Goal: Information Seeking & Learning: Check status

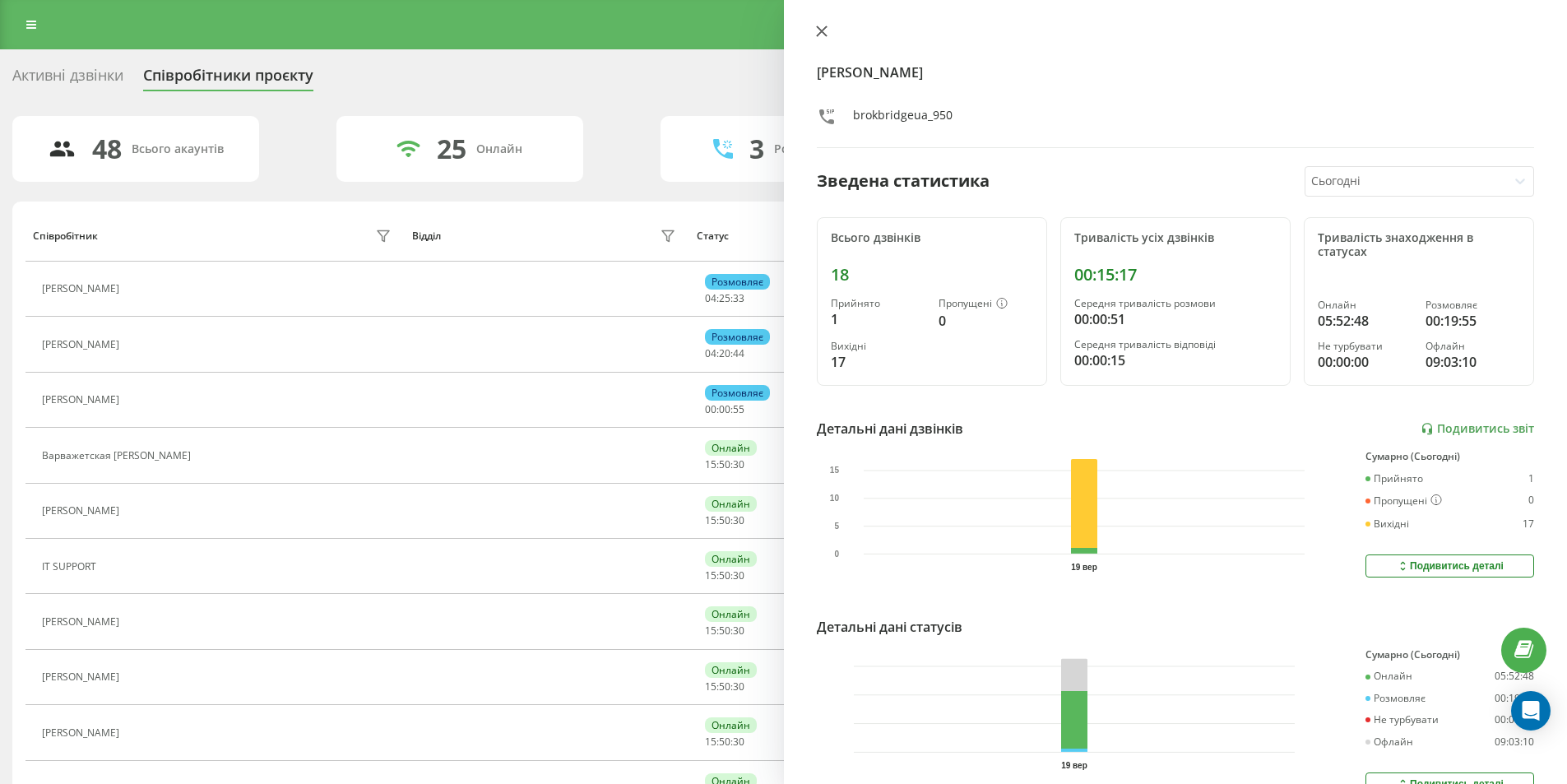
click at [816, 28] on icon at bounding box center [822, 31] width 12 height 12
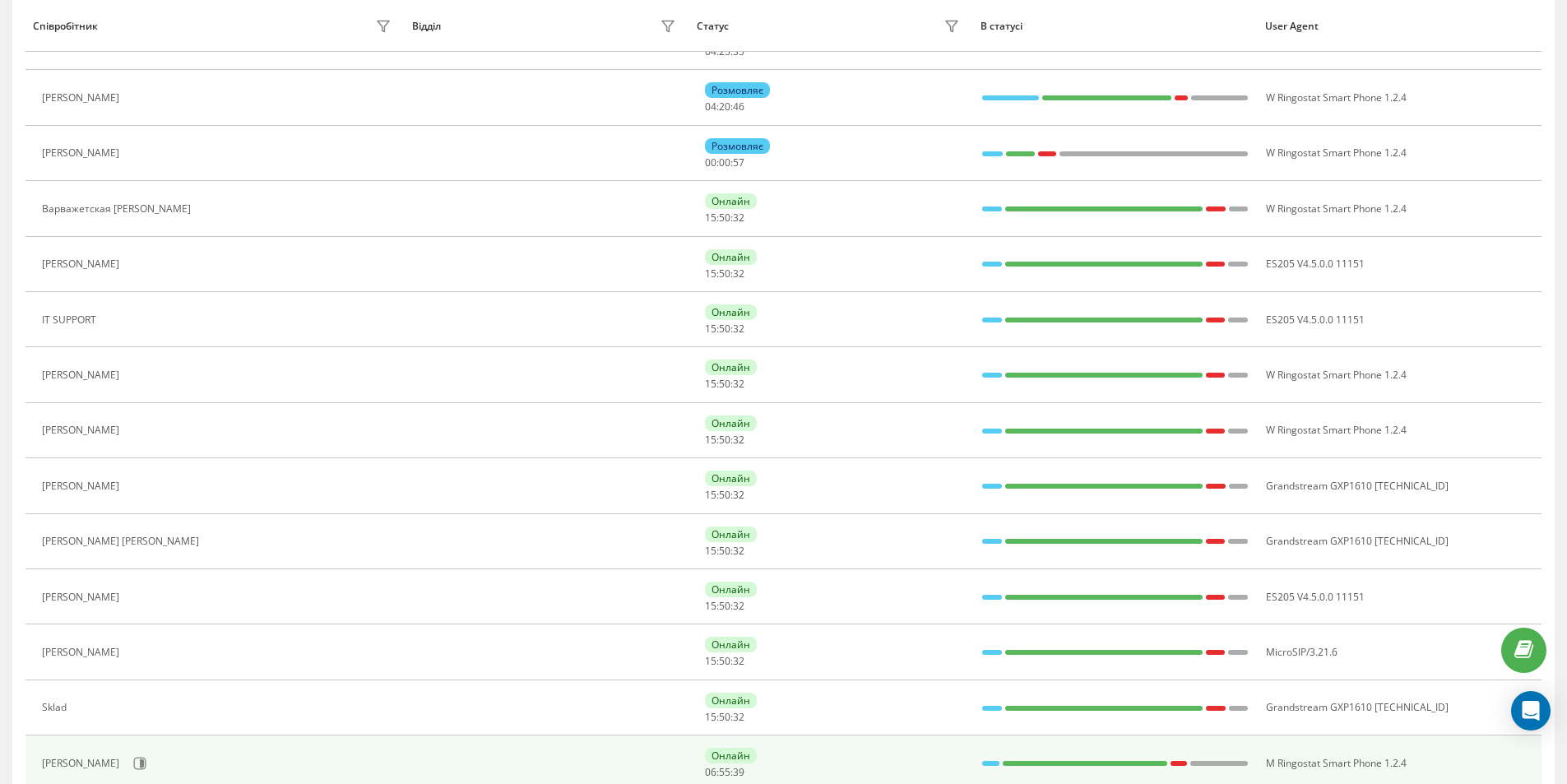
scroll to position [494, 0]
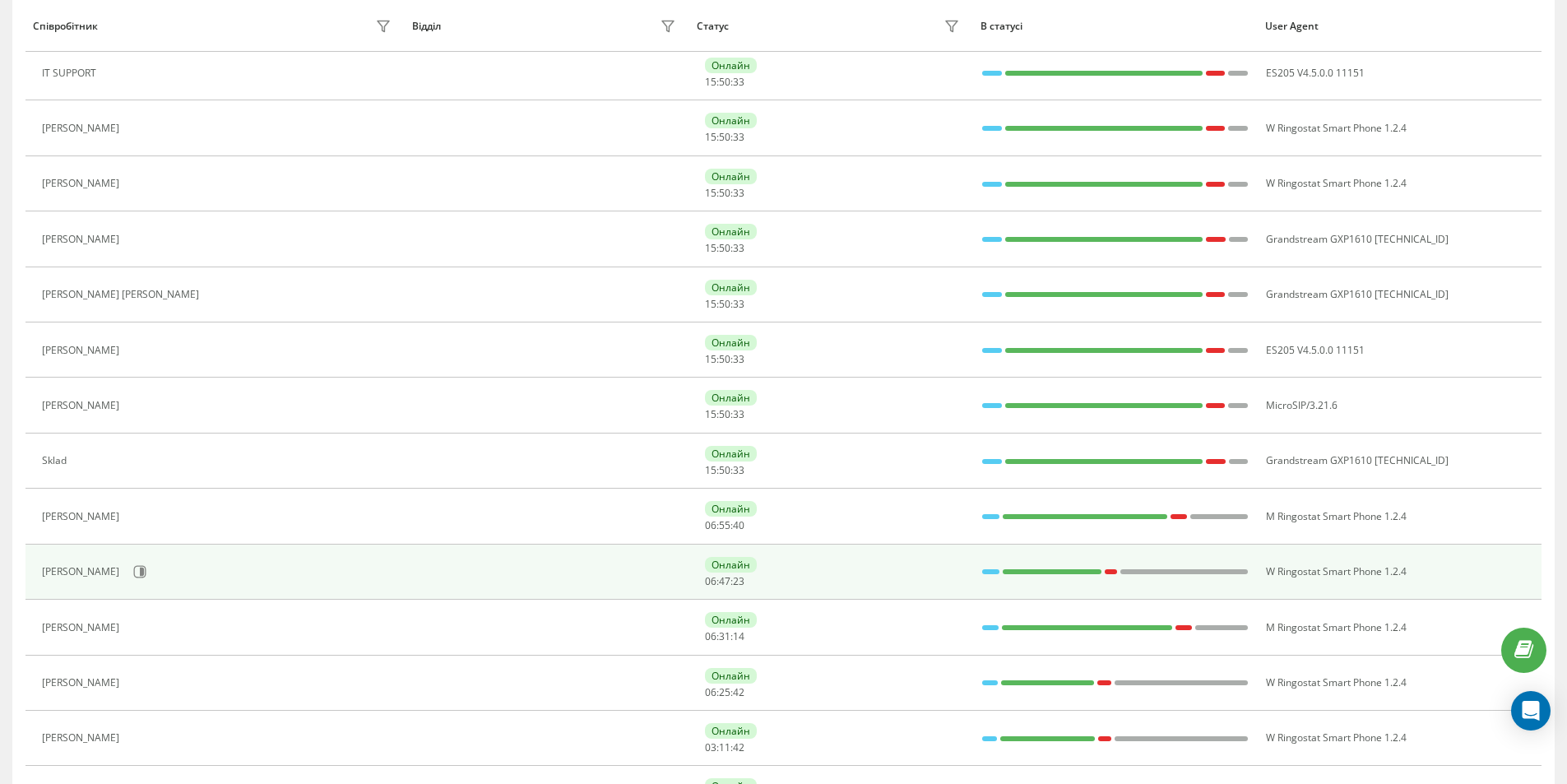
click at [146, 565] on div "[PERSON_NAME]" at bounding box center [219, 571] width 354 height 28
click at [138, 569] on icon at bounding box center [140, 571] width 13 height 13
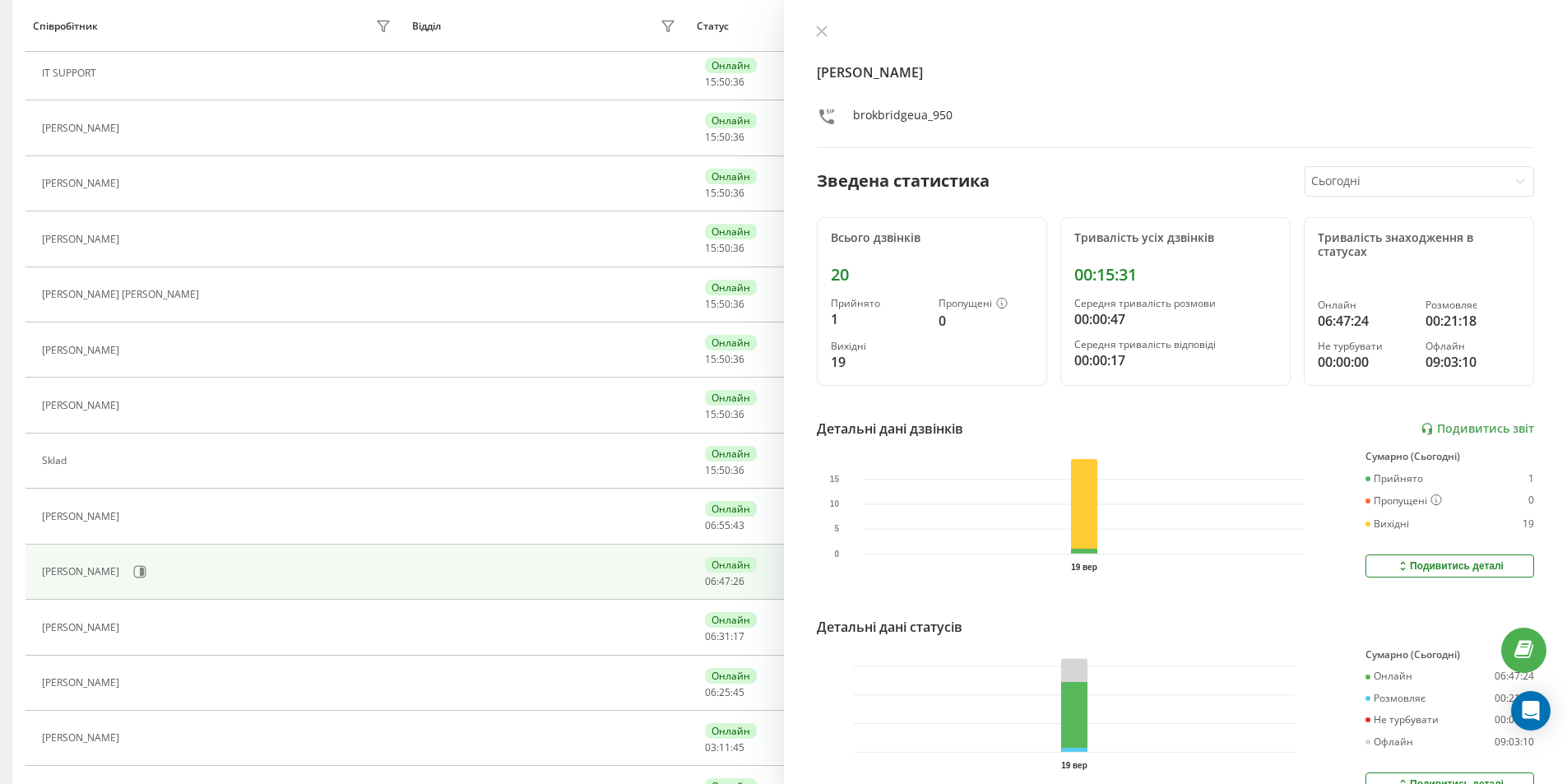
click at [1117, 238] on div "Тривалість усіх дзвінків" at bounding box center [1176, 238] width 203 height 14
click at [1369, 181] on div at bounding box center [1406, 181] width 189 height 19
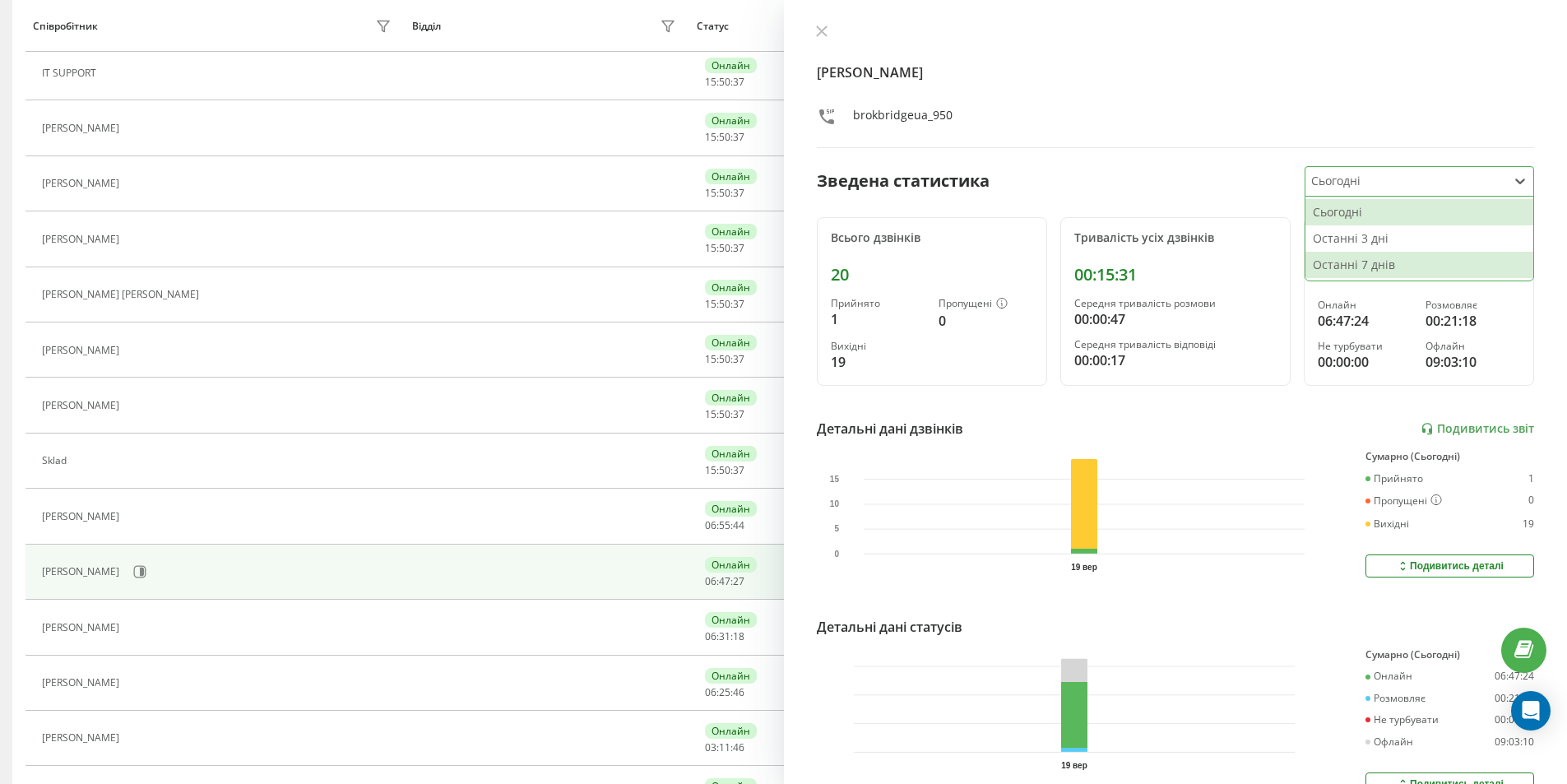
click at [1374, 267] on div "Останні 7 днів" at bounding box center [1419, 264] width 228 height 26
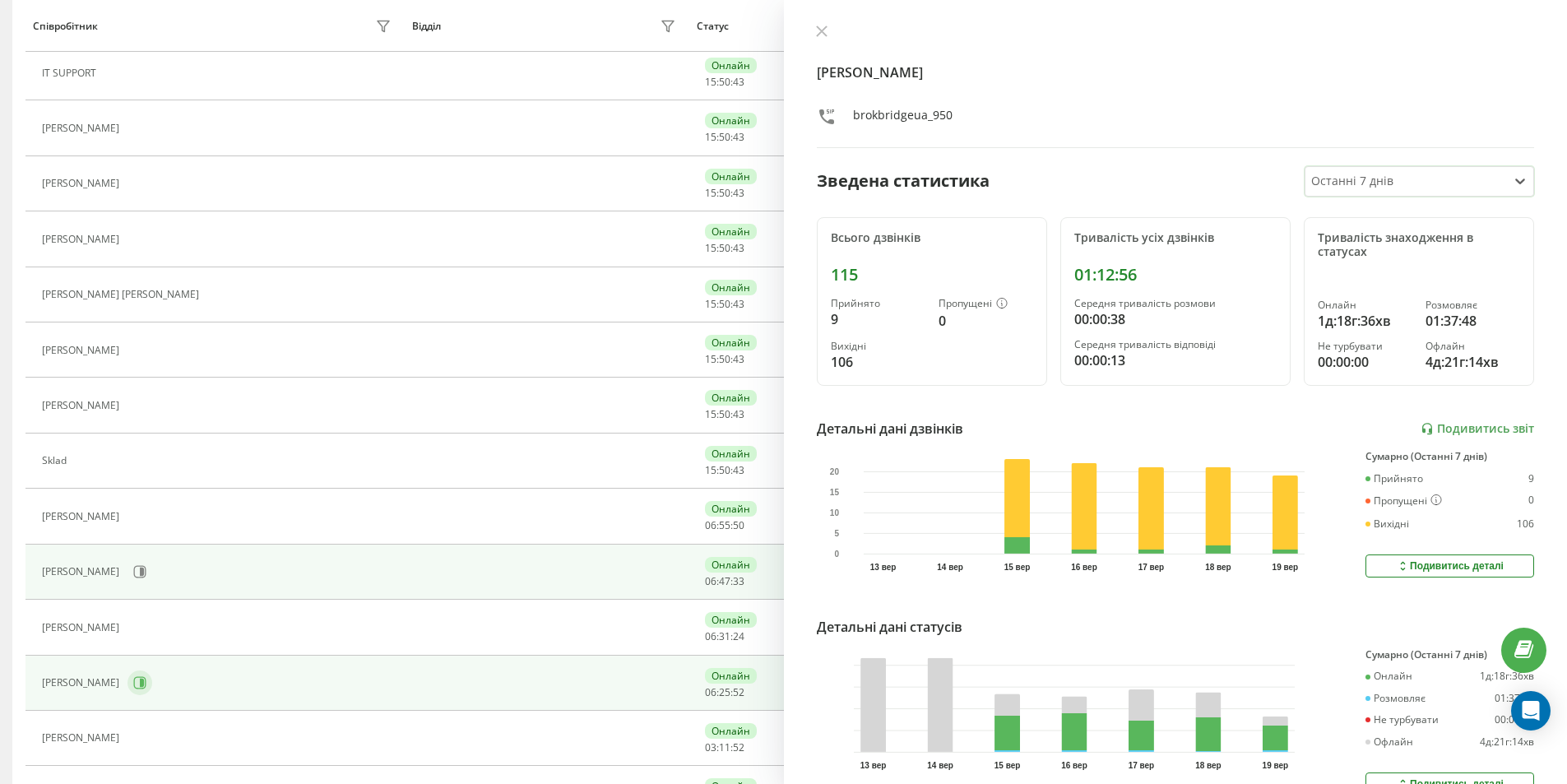
click at [142, 679] on icon at bounding box center [140, 683] width 13 height 13
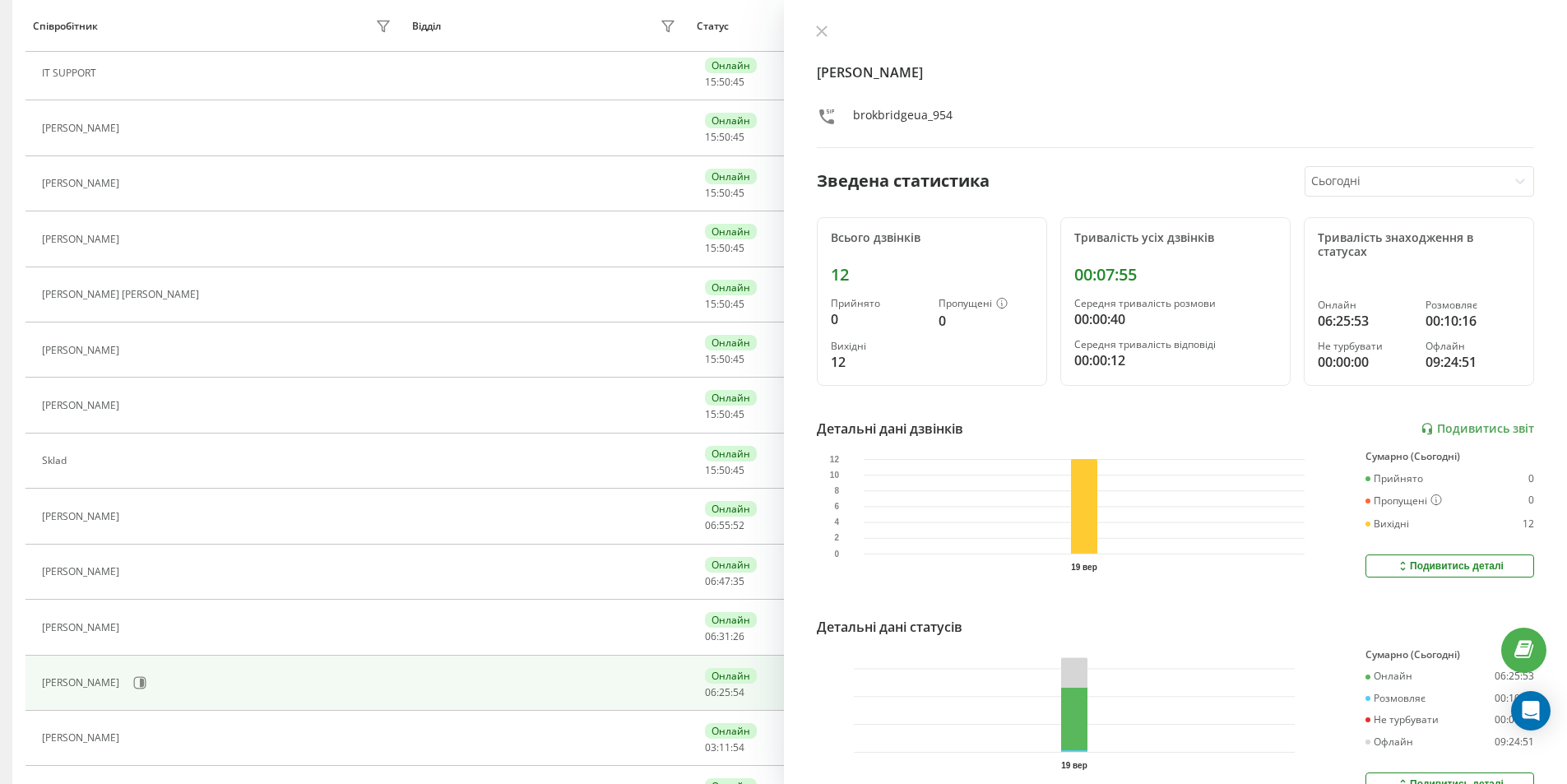
click at [1453, 180] on div at bounding box center [1406, 181] width 189 height 19
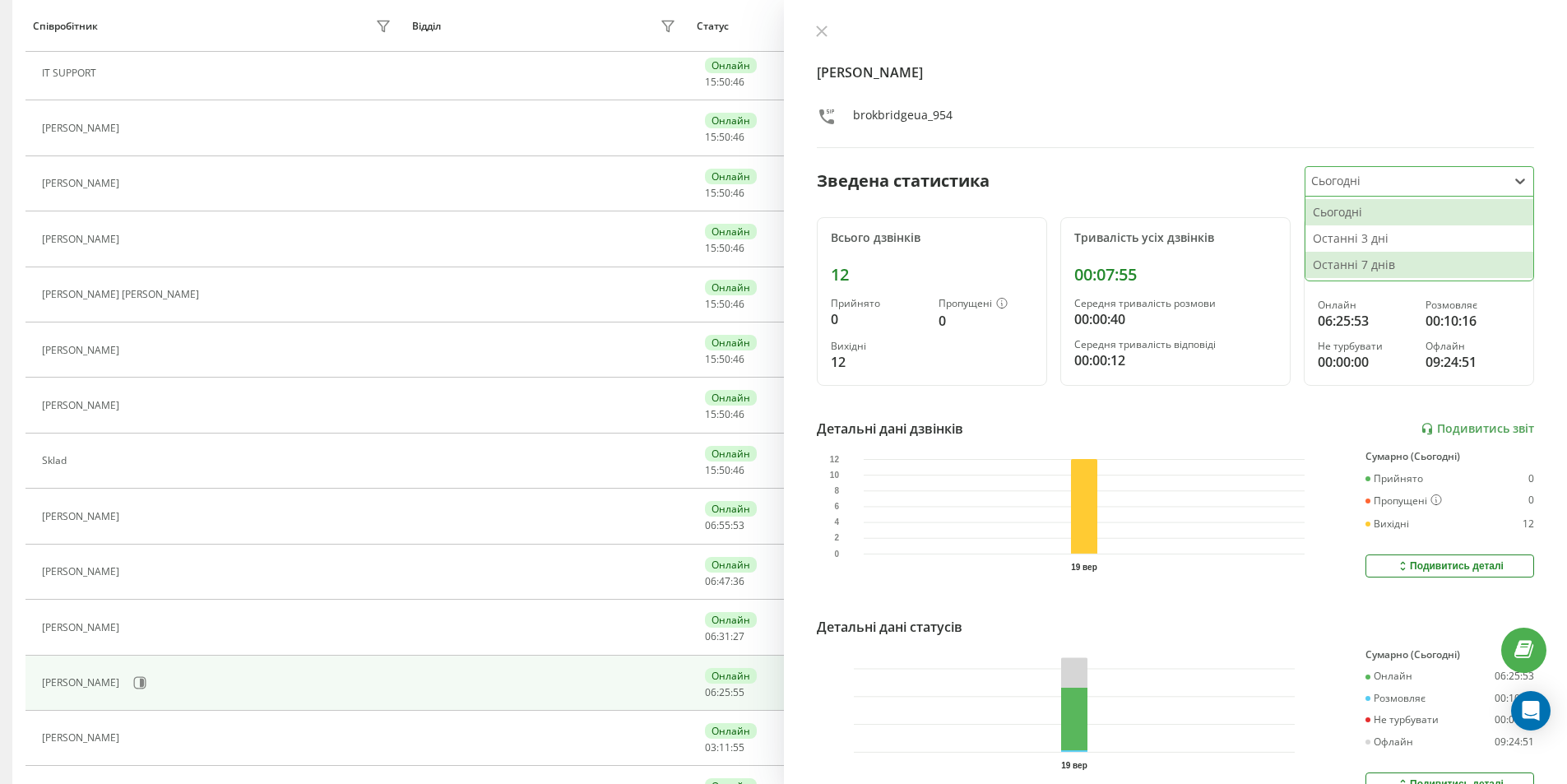
click at [1379, 264] on div "Останні 7 днів" at bounding box center [1419, 264] width 228 height 26
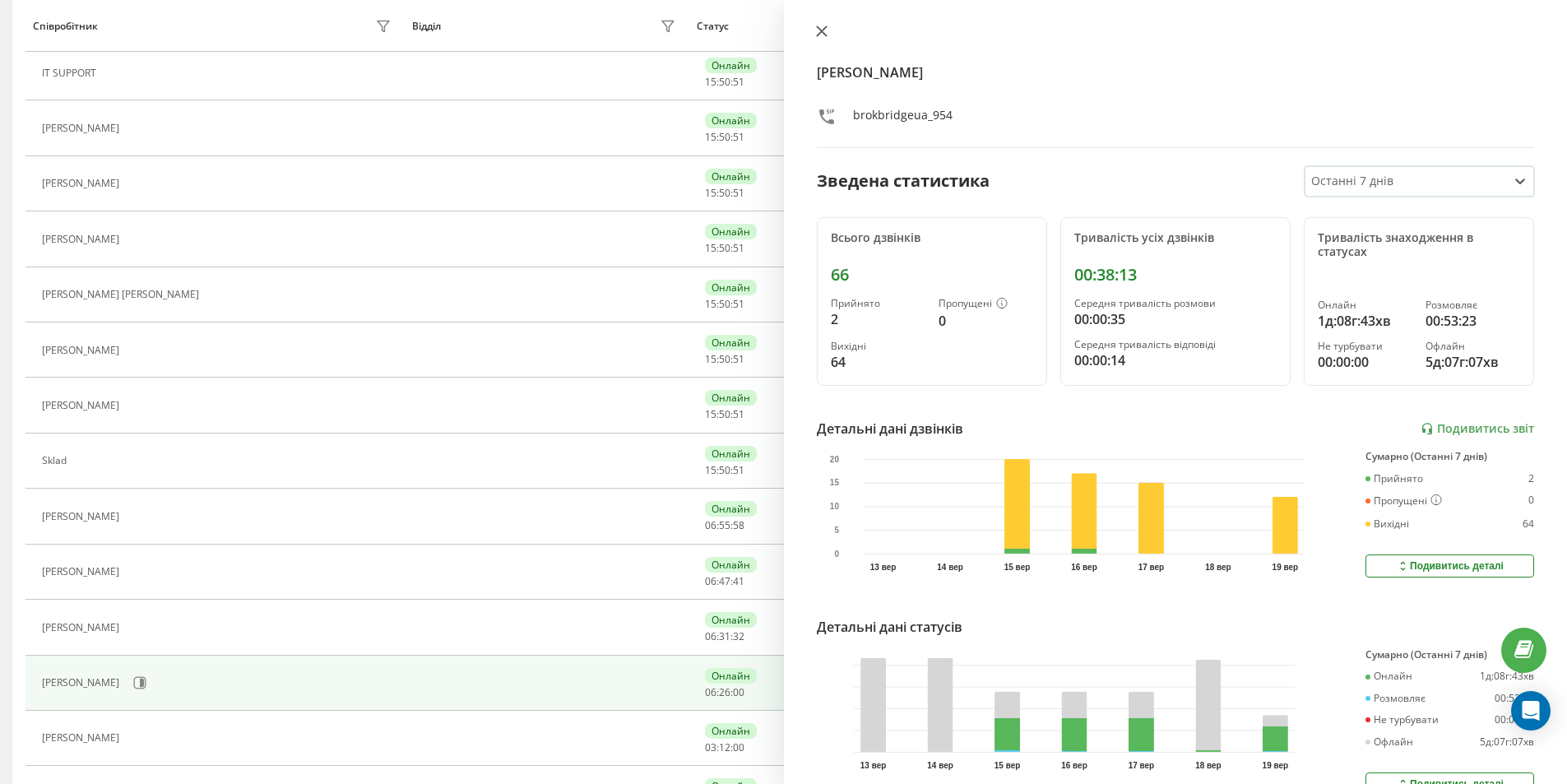
click at [816, 30] on icon at bounding box center [822, 31] width 12 height 12
